Goal: Task Accomplishment & Management: Use online tool/utility

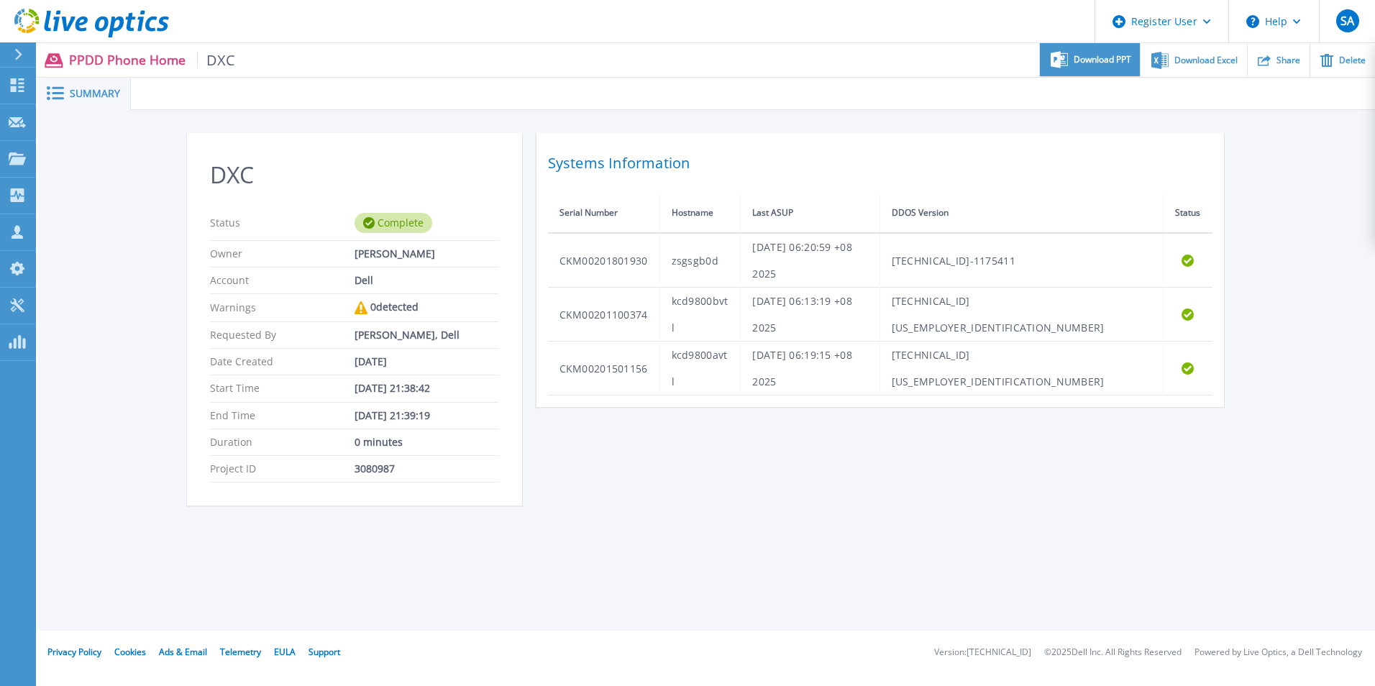
click at [1114, 60] on span "Download PPT" at bounding box center [1103, 59] width 58 height 9
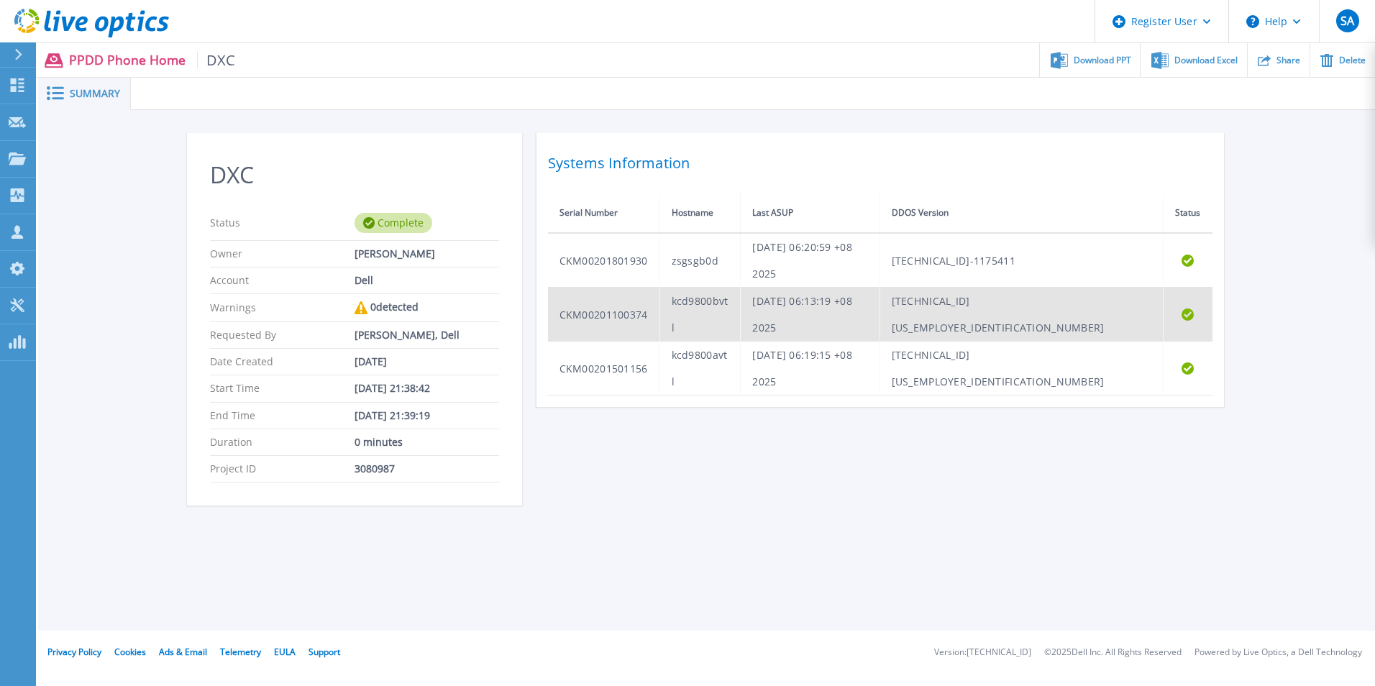
click at [636, 288] on td "CKM00201100374" at bounding box center [604, 315] width 112 height 54
copy td "CKM00201100374"
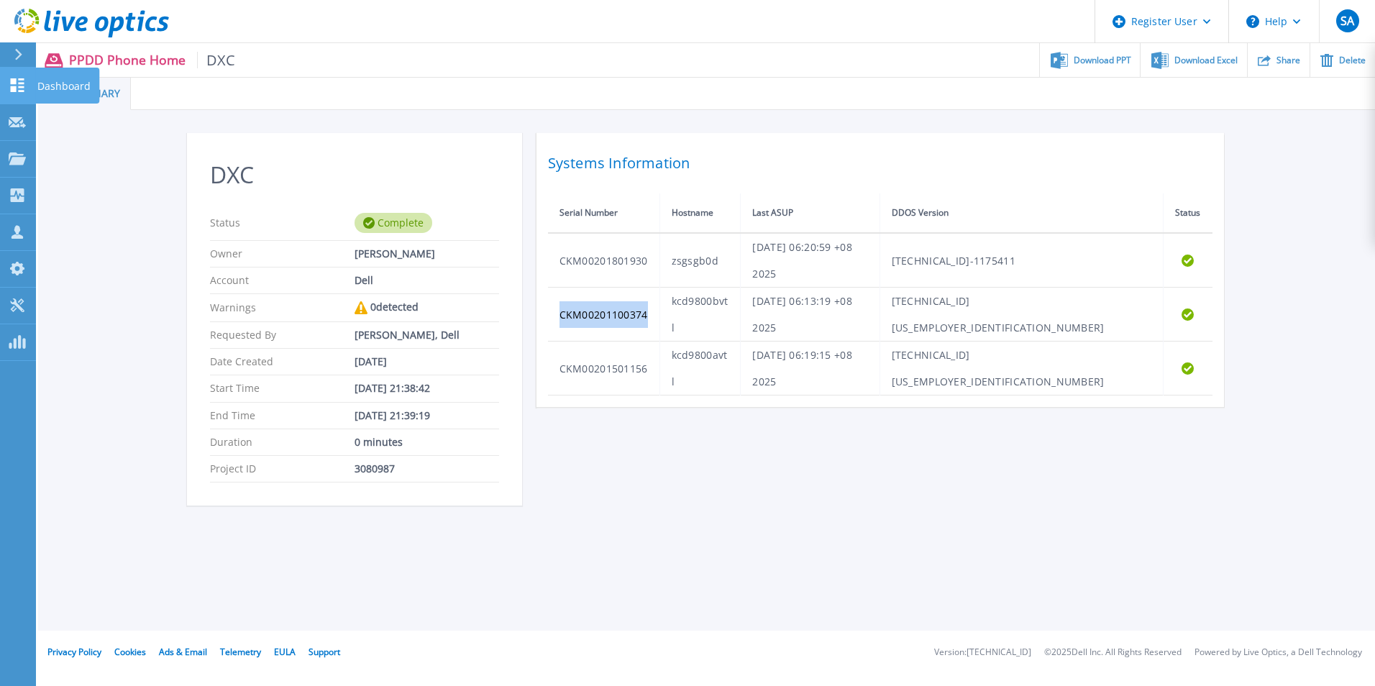
click at [5, 97] on link "Dashboard Dashboard" at bounding box center [18, 86] width 36 height 37
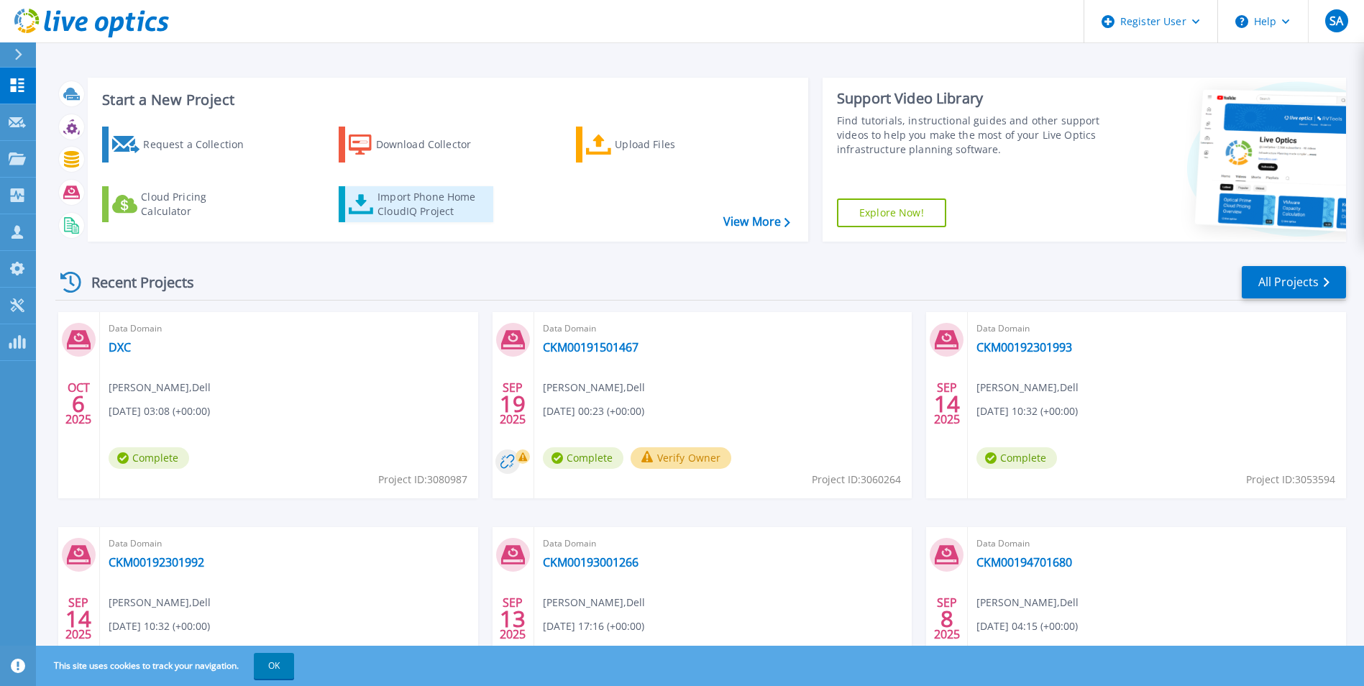
click at [465, 206] on div "Import Phone Home CloudIQ Project" at bounding box center [434, 204] width 112 height 29
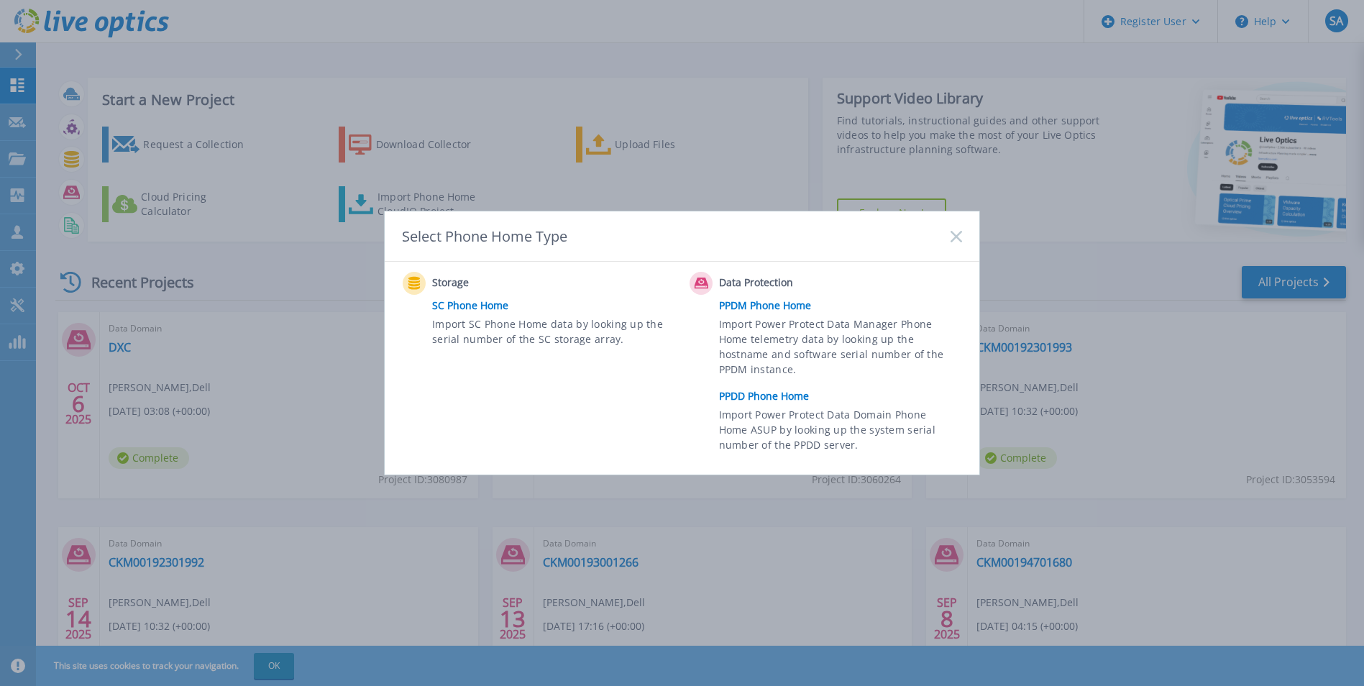
click at [752, 390] on link "PPDD Phone Home" at bounding box center [844, 397] width 250 height 22
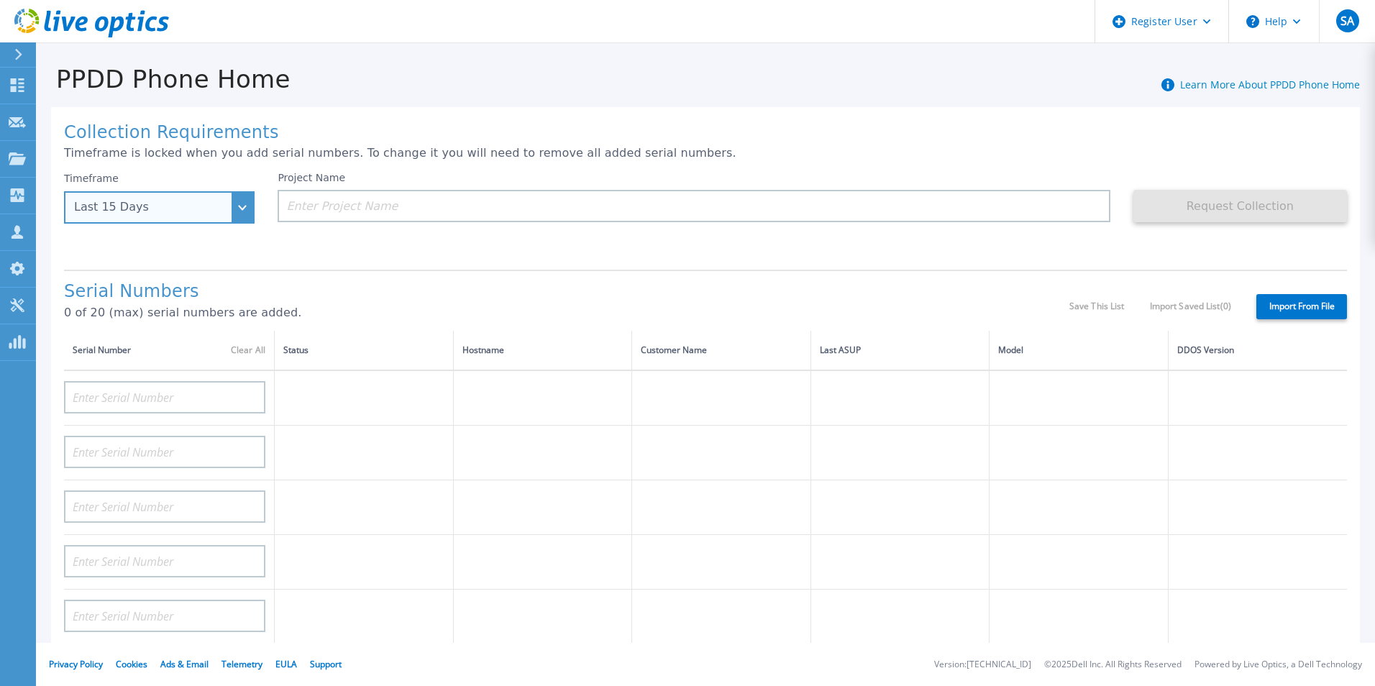
click at [181, 224] on div "Last 15 Days" at bounding box center [159, 207] width 191 height 32
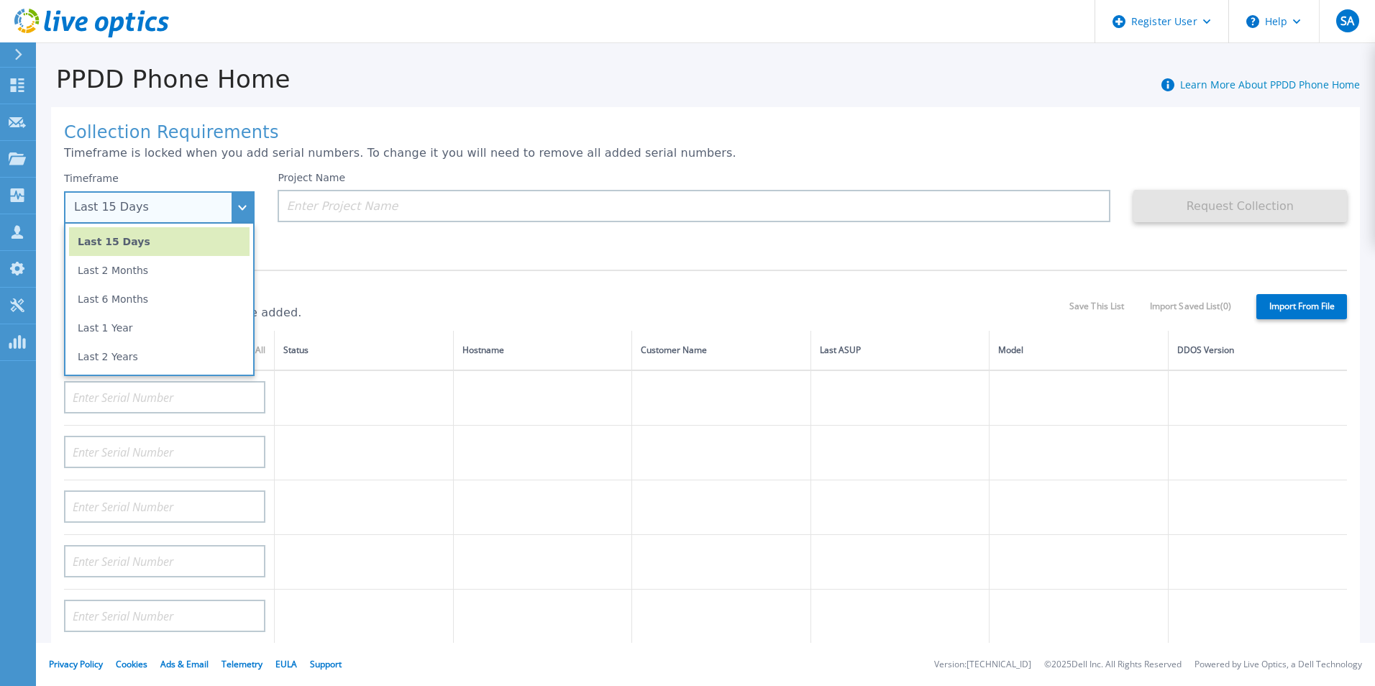
drag, startPoint x: 178, startPoint y: 324, endPoint x: 186, endPoint y: 319, distance: 10.0
click at [178, 324] on li "Last 1 Year" at bounding box center [159, 328] width 181 height 29
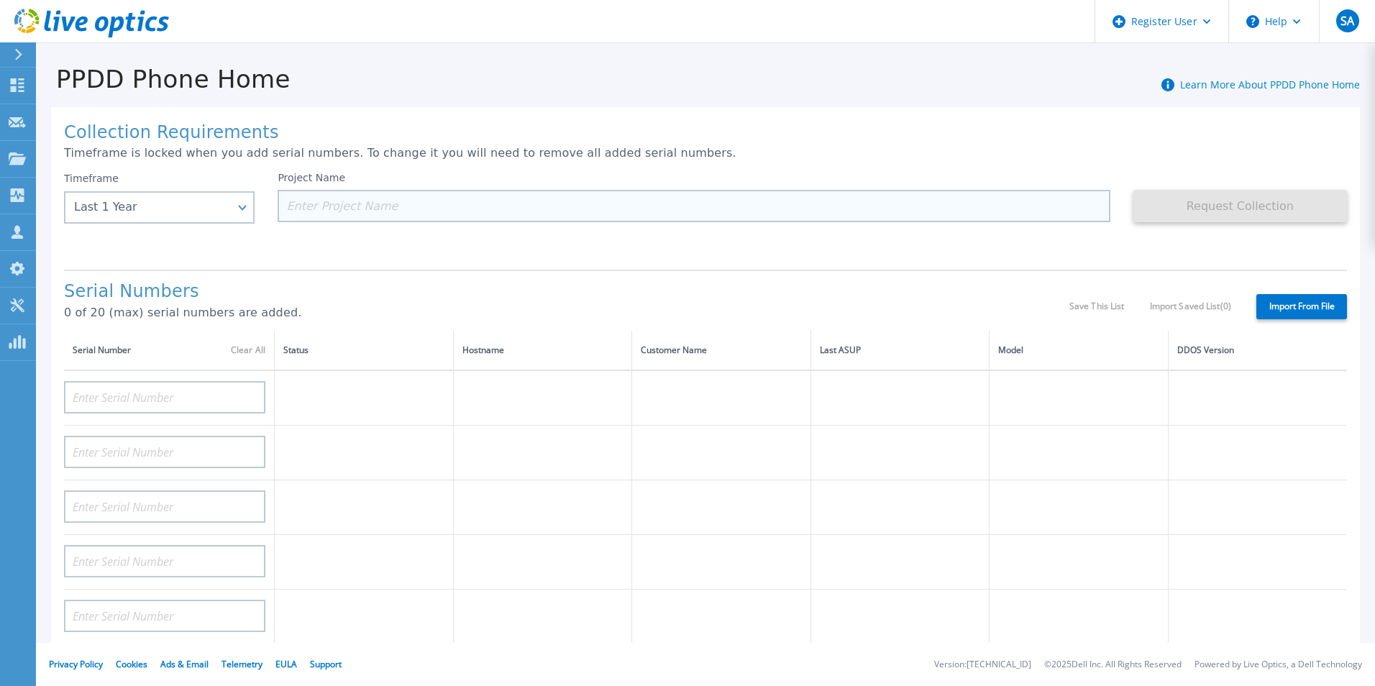
click at [381, 211] on input at bounding box center [694, 206] width 832 height 32
paste input "CKM00201100374"
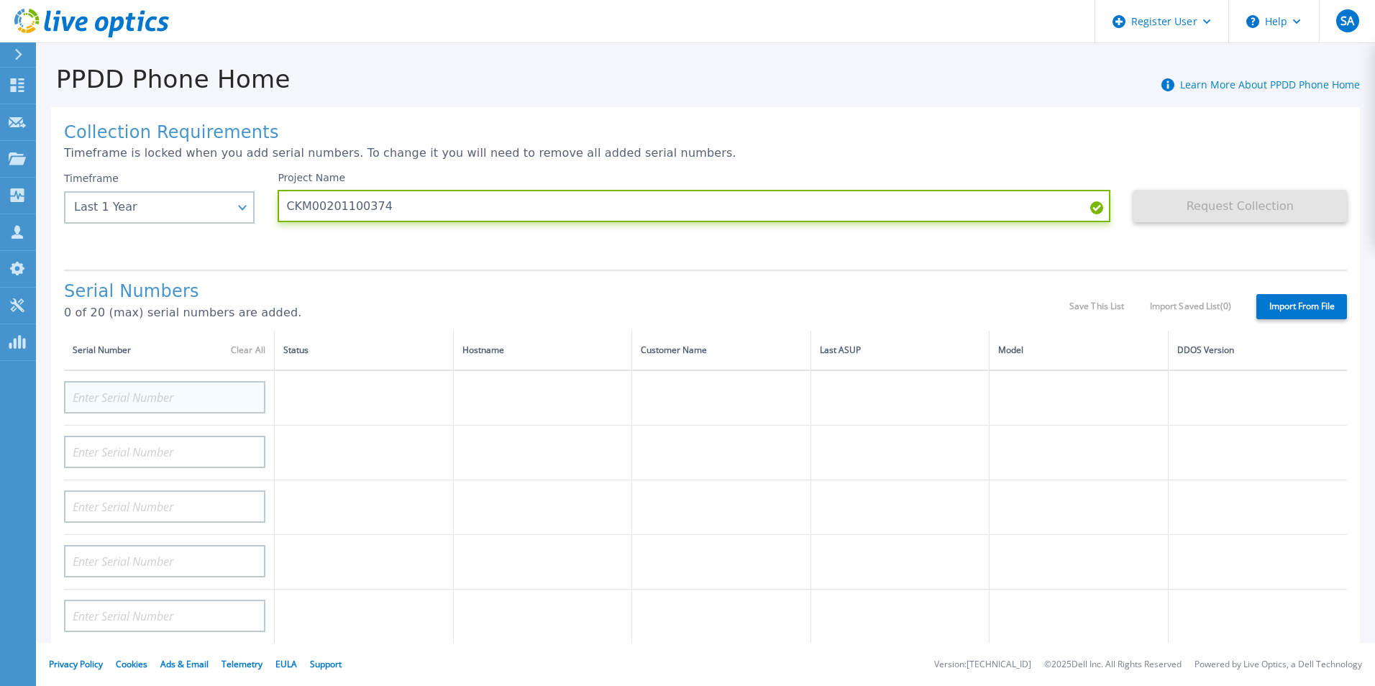
type input "CKM00201100374"
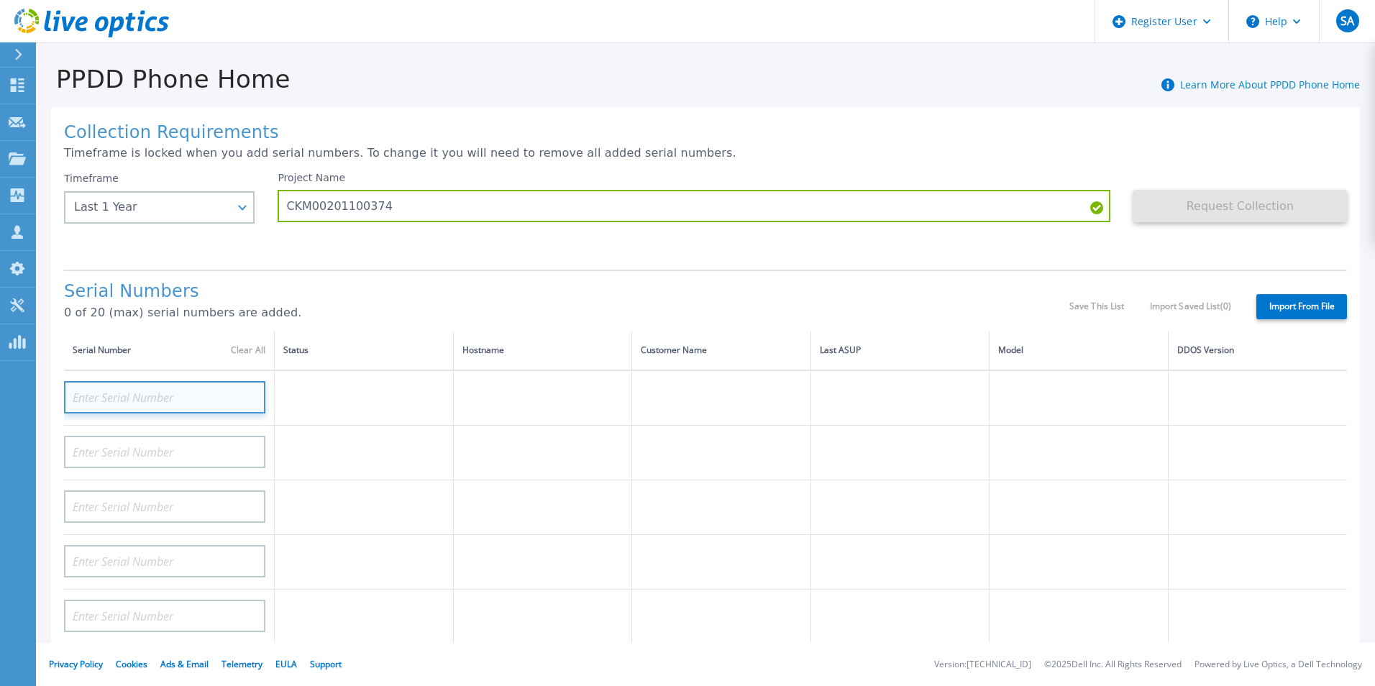
click at [194, 391] on input at bounding box center [164, 397] width 201 height 32
paste input "CKM00201100374"
type input "CKM00201100374"
click at [1295, 318] on label "Import From File" at bounding box center [1302, 306] width 91 height 25
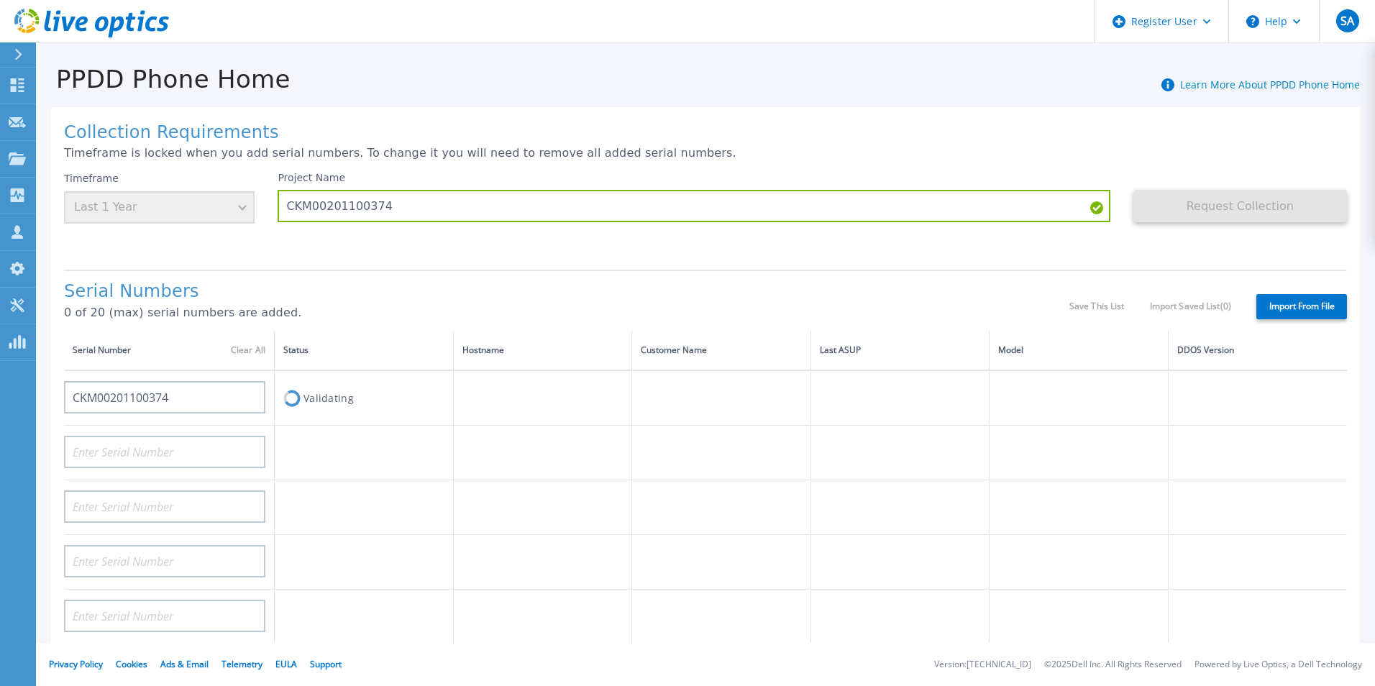
click at [1295, 306] on label "Import From File" at bounding box center [1302, 306] width 91 height 25
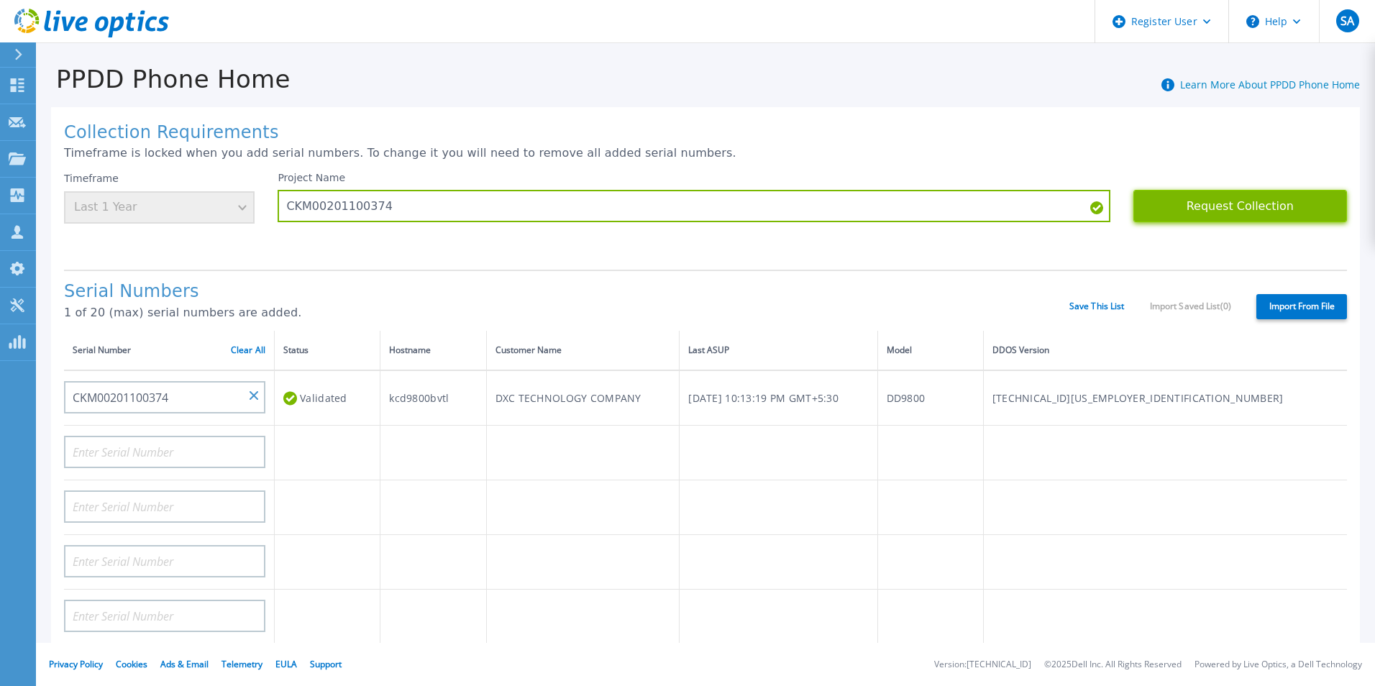
click at [1241, 215] on button "Request Collection" at bounding box center [1241, 206] width 214 height 32
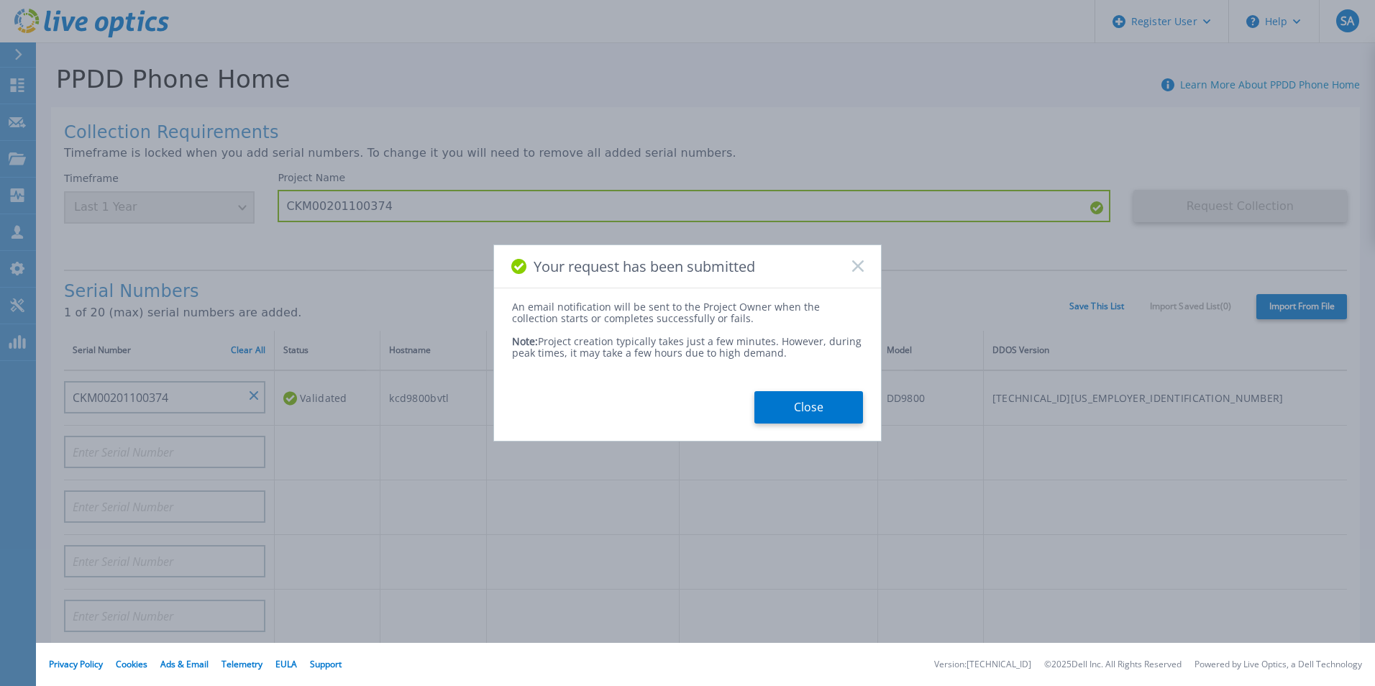
click at [798, 406] on button "Close" at bounding box center [809, 407] width 109 height 32
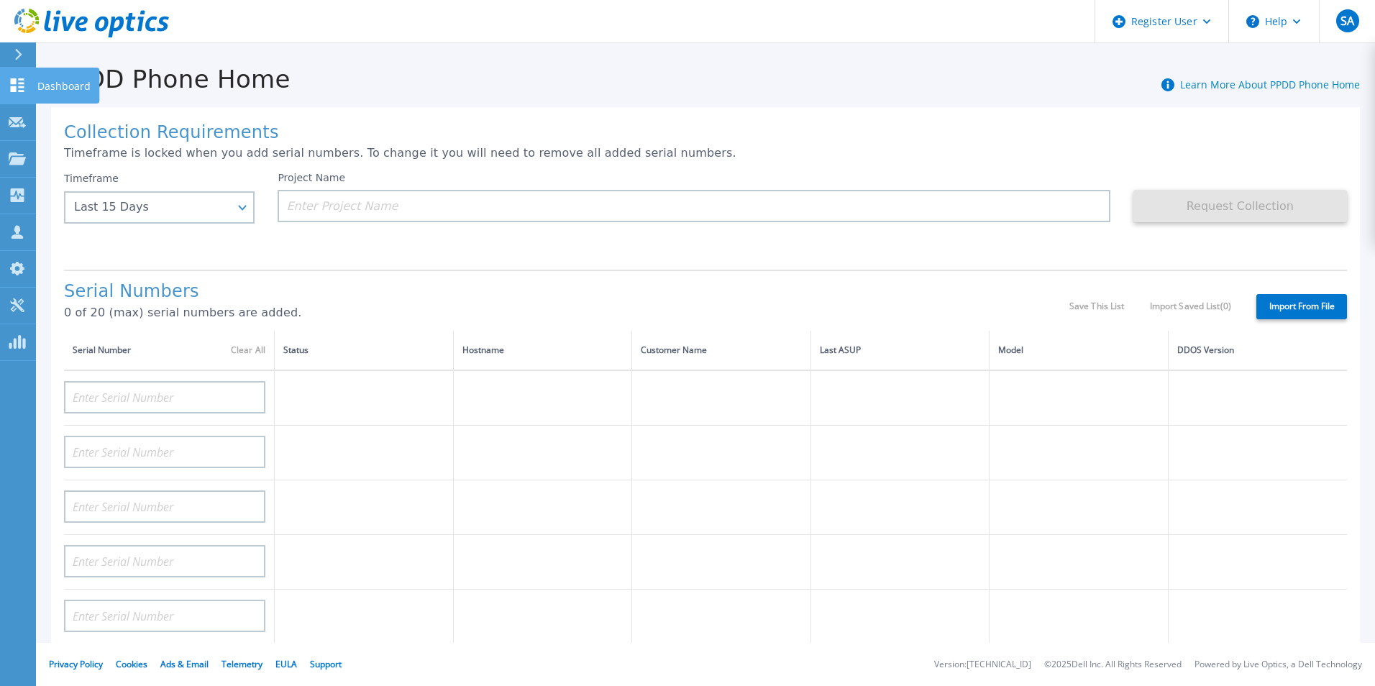
click at [24, 91] on icon at bounding box center [18, 85] width 14 height 14
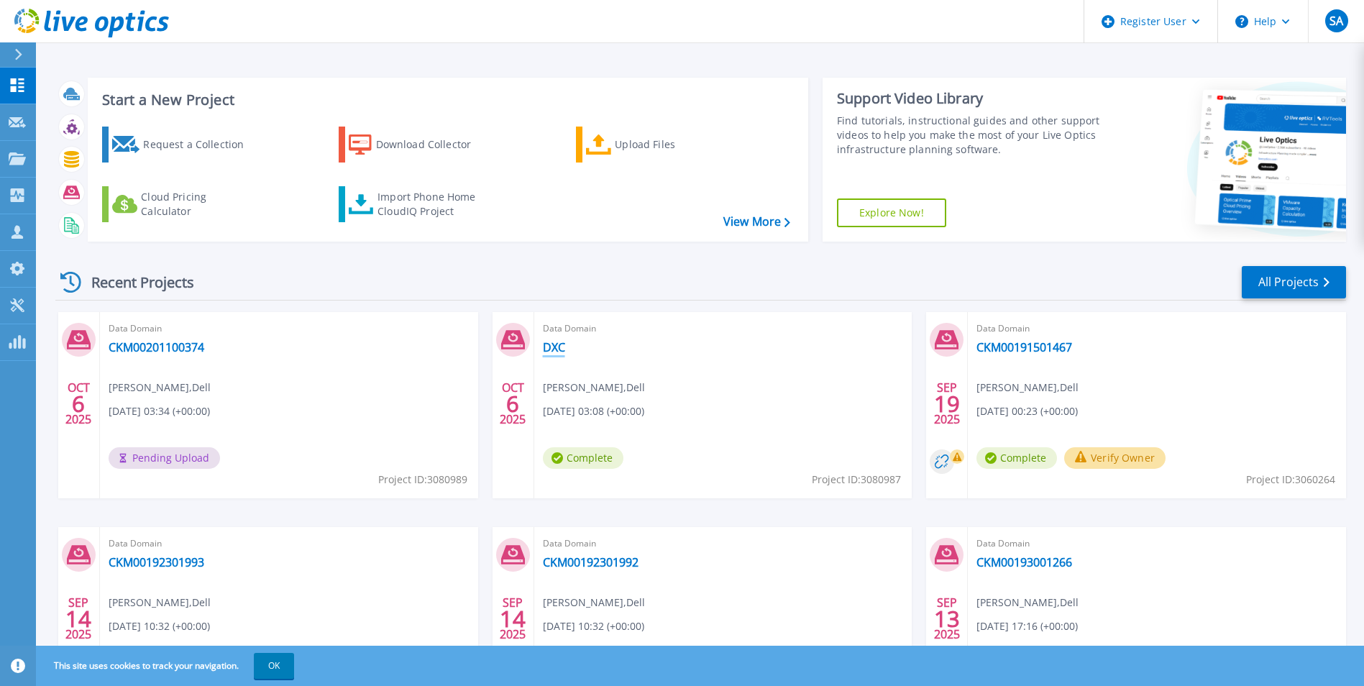
click at [557, 348] on link "DXC" at bounding box center [554, 347] width 22 height 14
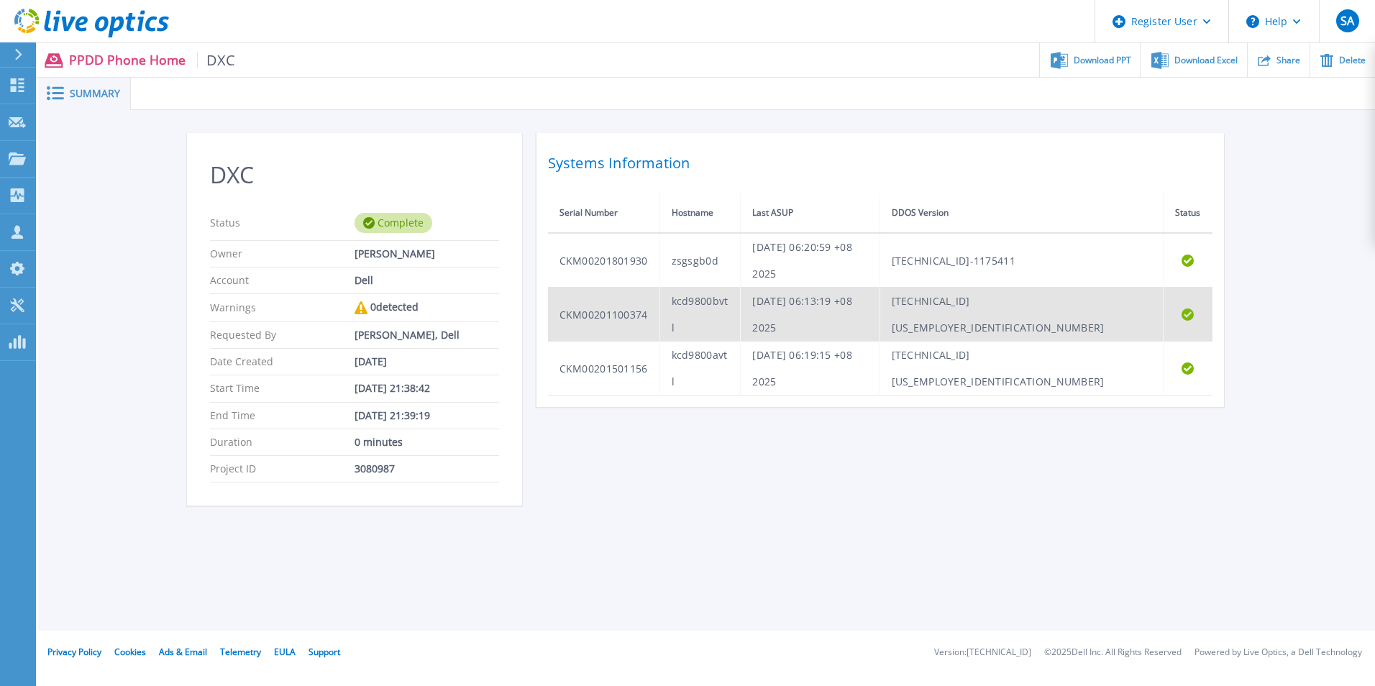
click at [828, 288] on td "[DATE] 06:13:19 +08 2025" at bounding box center [810, 315] width 139 height 54
click at [632, 288] on td "CKM00201100374" at bounding box center [604, 315] width 112 height 54
click at [630, 288] on td "CKM00201100374" at bounding box center [604, 315] width 112 height 54
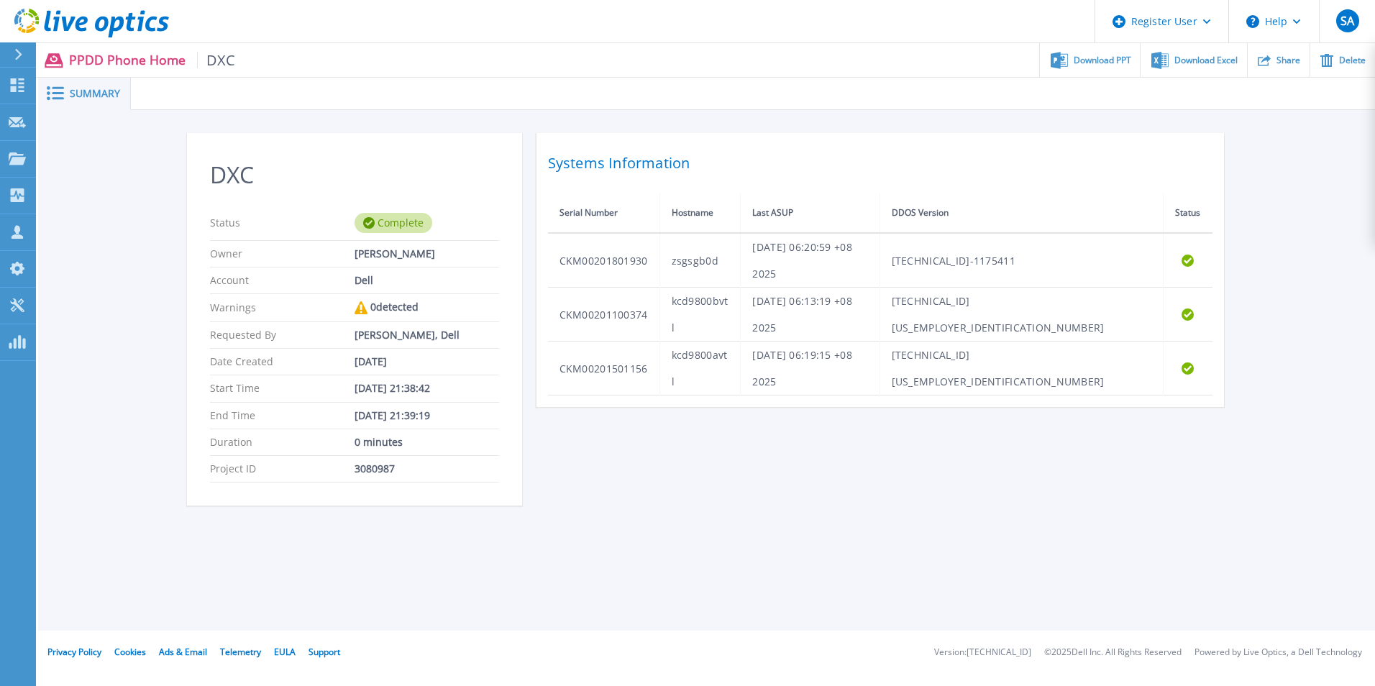
click at [1288, 311] on div "DXC Status Complete Owner [PERSON_NAME] Account Dell Warnings 0 detected Reques…" at bounding box center [706, 327] width 1337 height 434
